Goal: Information Seeking & Learning: Compare options

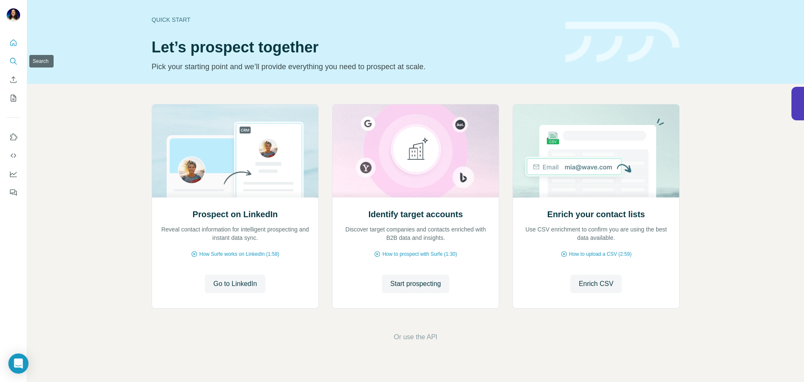
click at [16, 59] on icon "Search" at bounding box center [13, 61] width 8 height 8
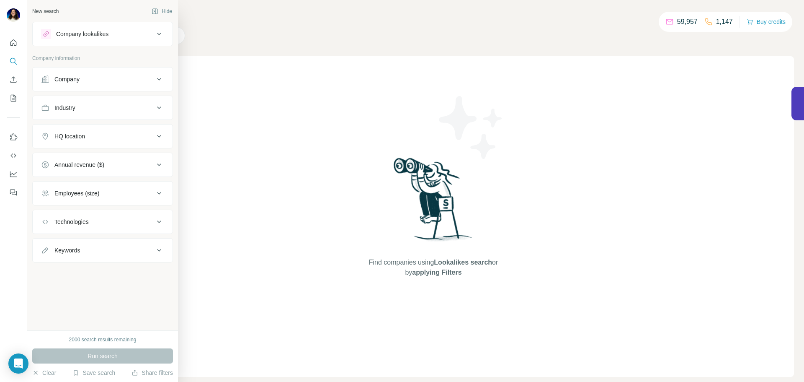
click at [79, 36] on div "Company lookalikes" at bounding box center [82, 34] width 52 height 8
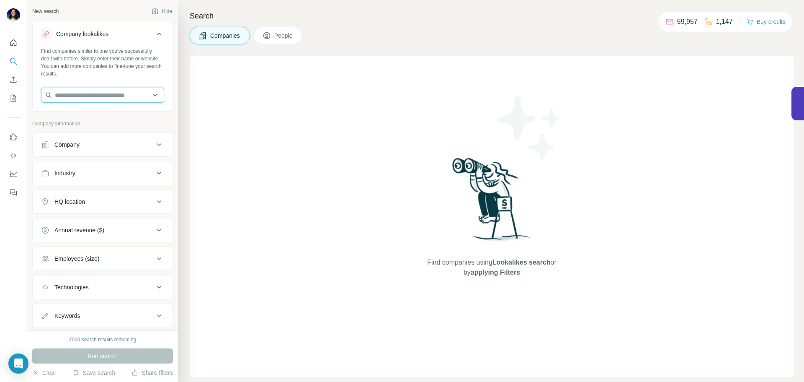
click at [115, 91] on input "text" at bounding box center [102, 95] width 123 height 15
type input "**********"
click at [130, 119] on div "Data Group Sata IT [DOMAIN_NAME]" at bounding box center [99, 117] width 113 height 23
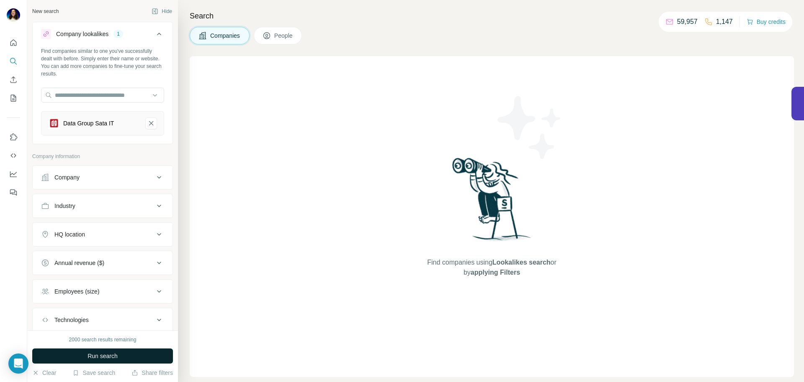
click at [132, 357] on button "Run search" at bounding box center [102, 355] width 141 height 15
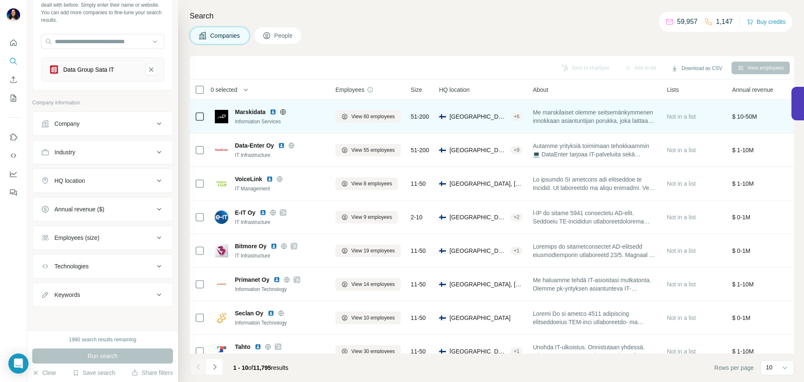
click at [274, 110] on img at bounding box center [273, 111] width 7 height 7
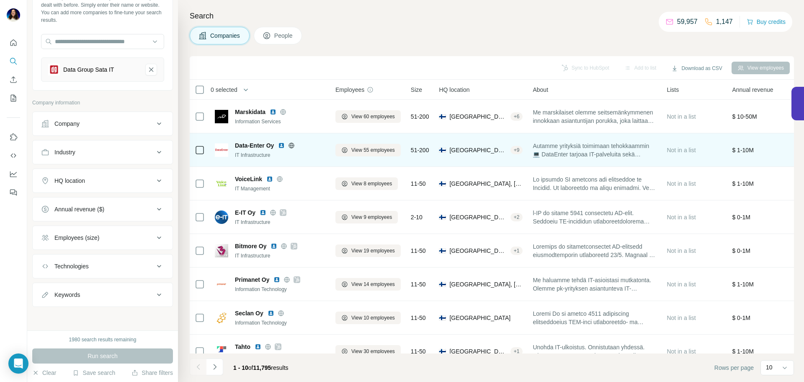
click at [285, 143] on img at bounding box center [281, 145] width 7 height 7
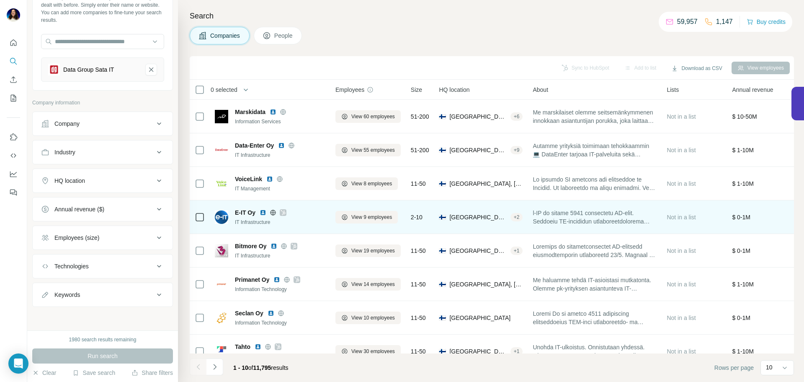
click at [264, 214] on img at bounding box center [263, 212] width 7 height 7
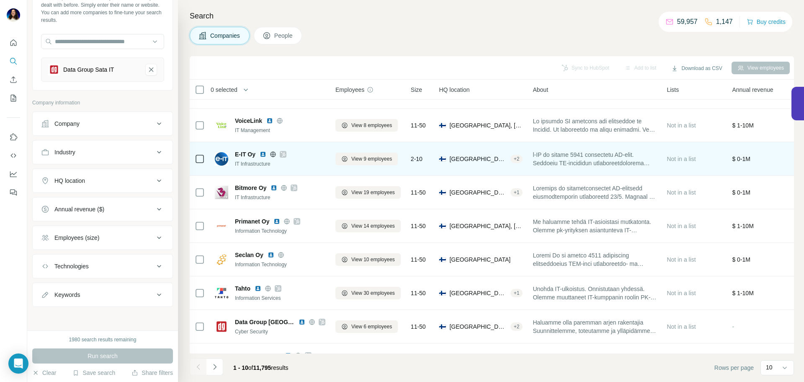
scroll to position [60, 0]
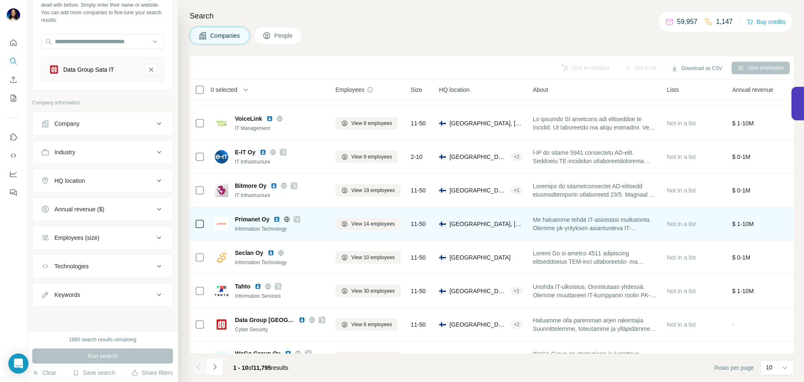
click at [277, 219] on img at bounding box center [277, 219] width 7 height 7
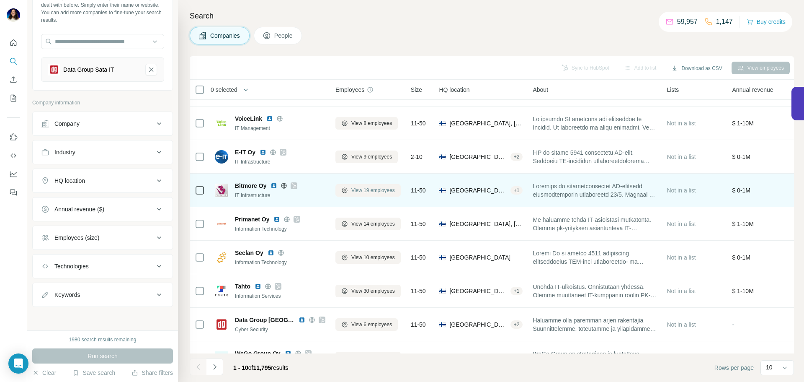
scroll to position [86, 0]
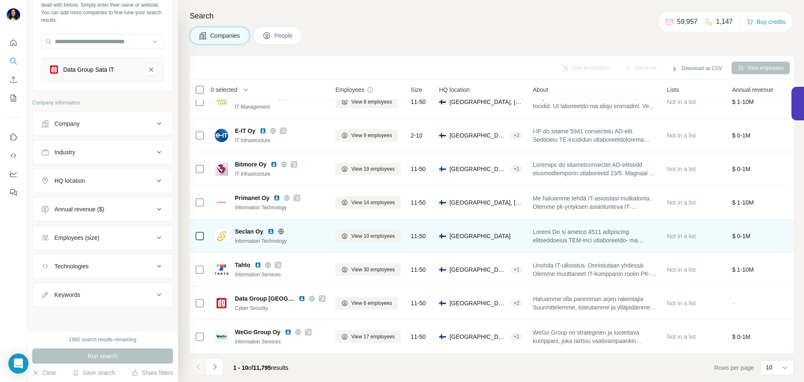
click at [269, 228] on img at bounding box center [271, 231] width 7 height 7
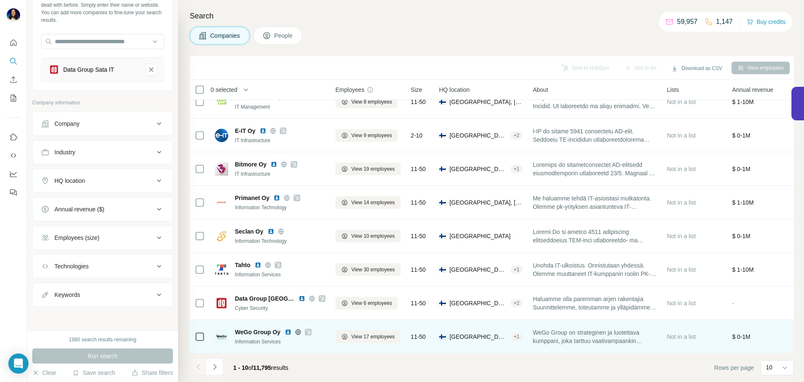
click at [286, 328] on img at bounding box center [288, 331] width 7 height 7
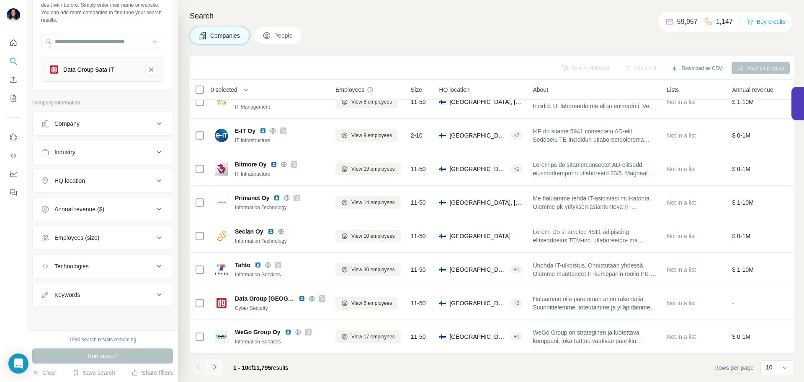
click at [214, 368] on icon "Navigate to next page" at bounding box center [214, 366] width 3 height 5
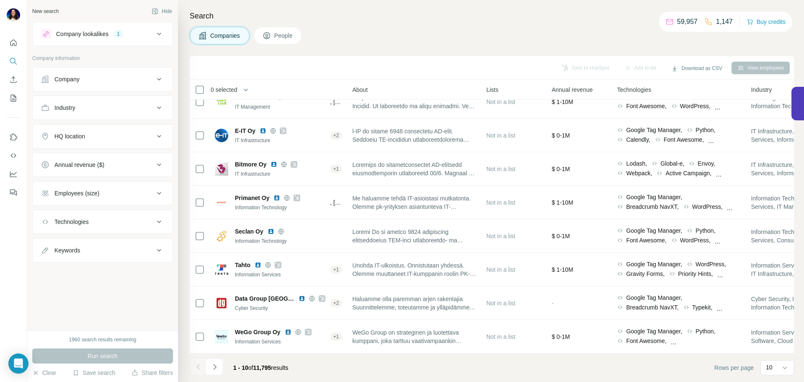
scroll to position [86, 179]
click at [211, 366] on icon "Navigate to next page" at bounding box center [215, 366] width 8 height 8
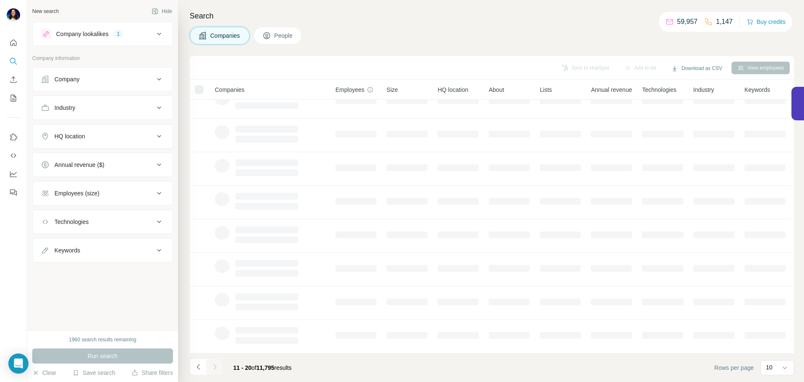
scroll to position [0, 0]
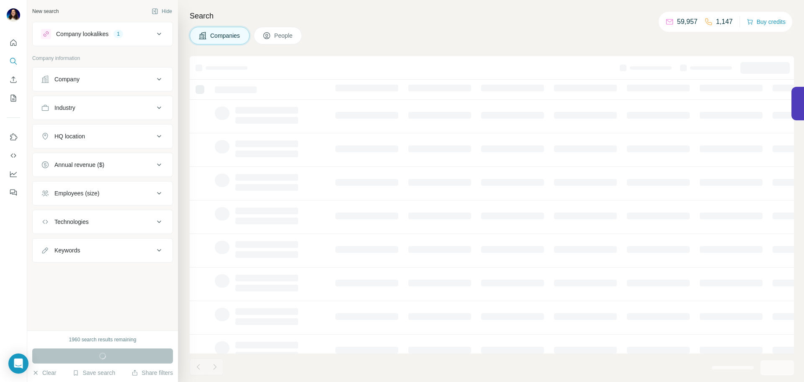
scroll to position [86, 0]
click at [135, 45] on div "Company lookalikes 1" at bounding box center [102, 34] width 141 height 24
click at [155, 37] on icon at bounding box center [159, 34] width 10 height 10
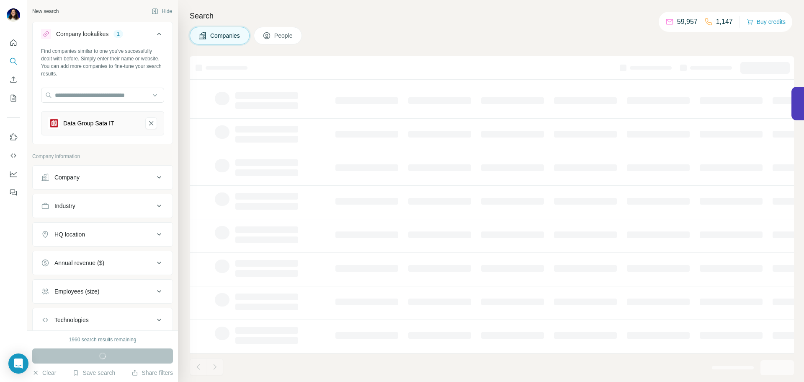
click at [155, 36] on icon at bounding box center [159, 34] width 10 height 10
